Goal: Transaction & Acquisition: Purchase product/service

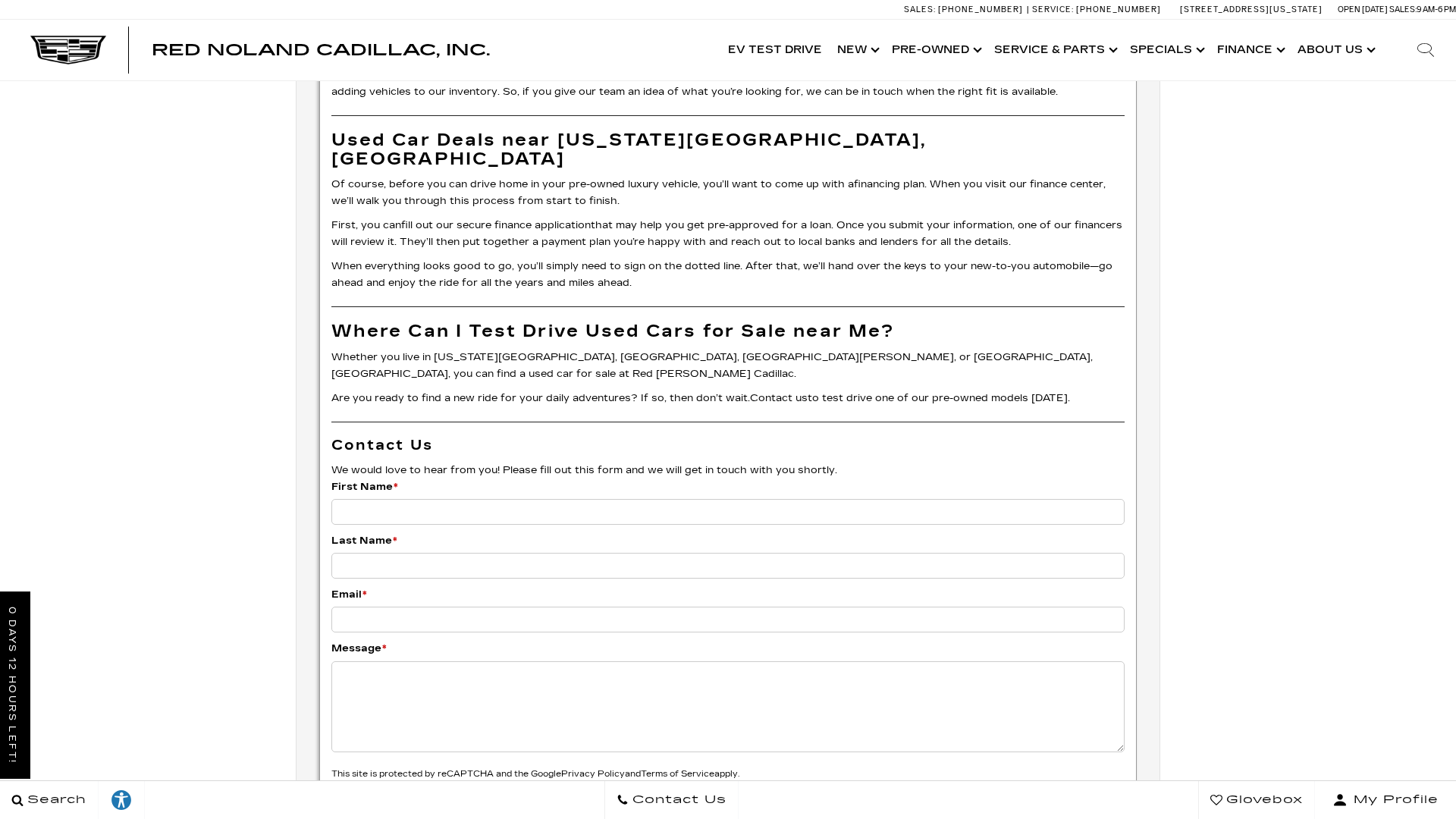
scroll to position [5014, 0]
